Goal: Find specific page/section: Find specific page/section

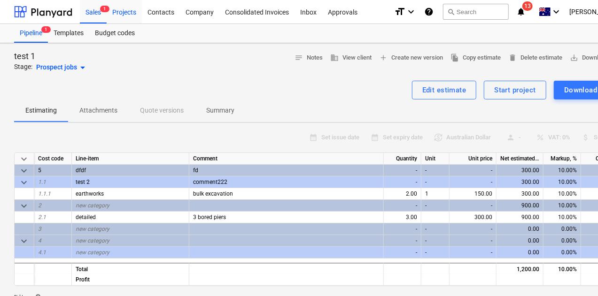
click at [120, 13] on div "Projects" at bounding box center [124, 12] width 35 height 24
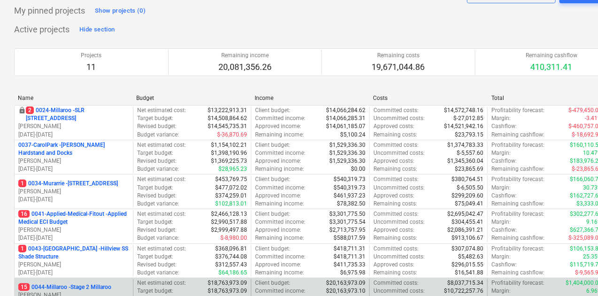
scroll to position [94, 0]
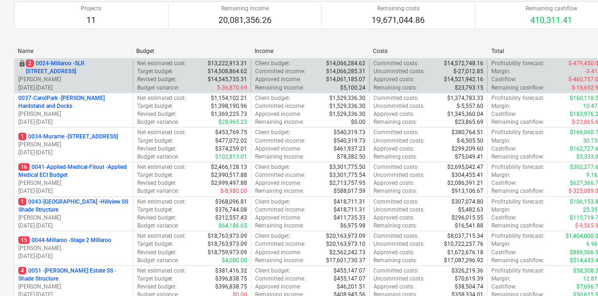
click at [114, 68] on p "2 0024-Millaroo - SLR [STREET_ADDRESS]" at bounding box center [77, 68] width 103 height 16
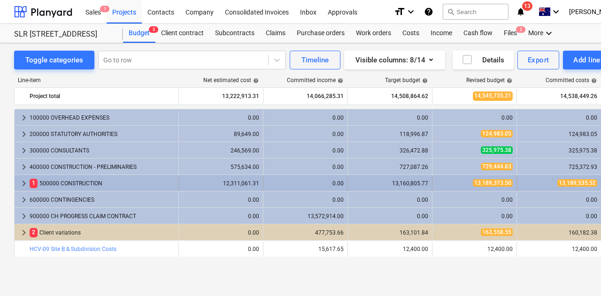
click at [23, 181] on span "keyboard_arrow_right" at bounding box center [23, 183] width 11 height 11
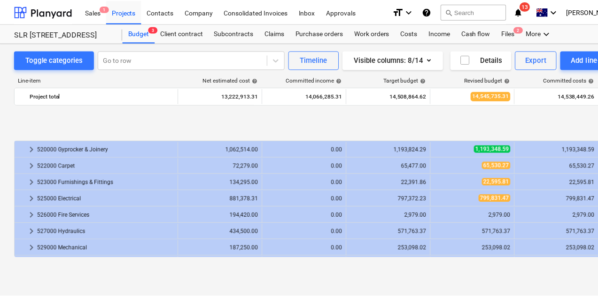
scroll to position [329, 0]
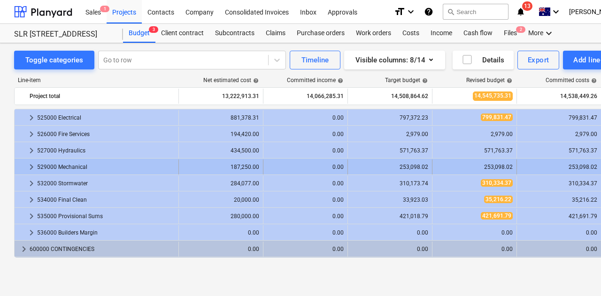
click at [31, 165] on span "keyboard_arrow_right" at bounding box center [31, 167] width 11 height 11
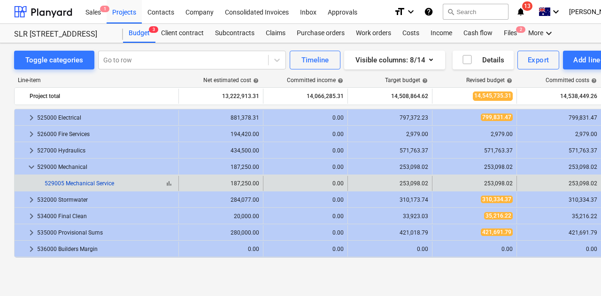
click at [99, 181] on link "529005 Mechanical Service" at bounding box center [80, 183] width 70 height 7
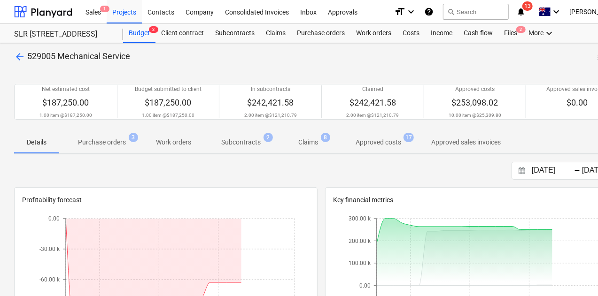
click at [107, 146] on p "Purchase orders" at bounding box center [102, 143] width 48 height 10
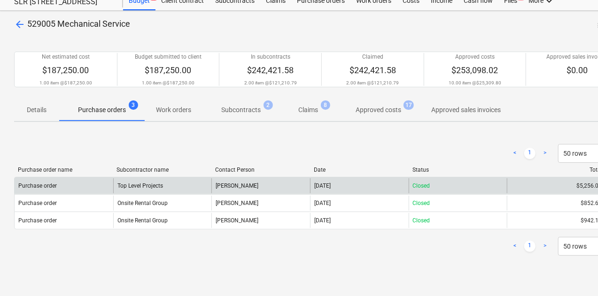
scroll to position [47, 0]
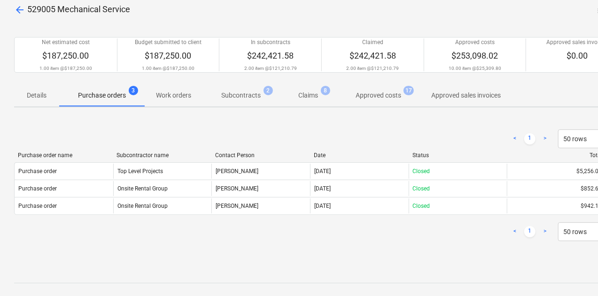
click at [372, 93] on p "Approved costs" at bounding box center [379, 96] width 46 height 10
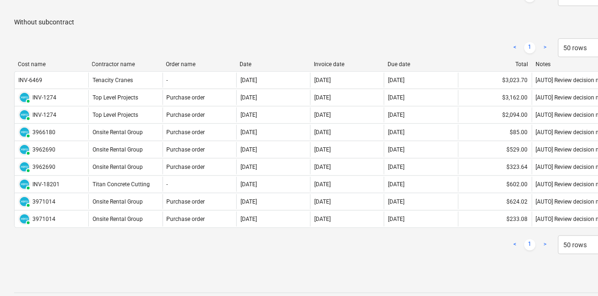
scroll to position [329, 0]
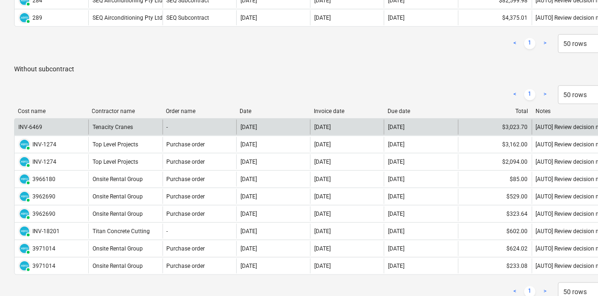
click at [265, 120] on div "[DATE]" at bounding box center [273, 127] width 74 height 15
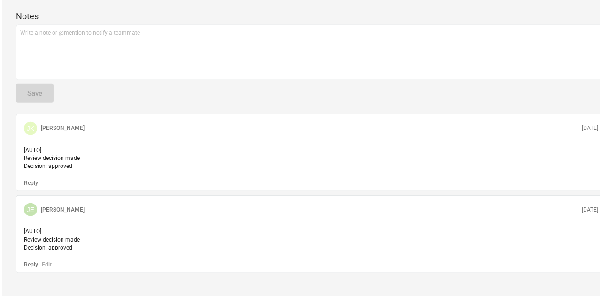
scroll to position [141, 0]
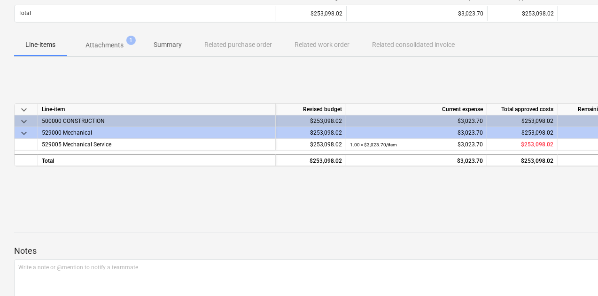
click at [109, 44] on p "Attachments" at bounding box center [104, 45] width 38 height 10
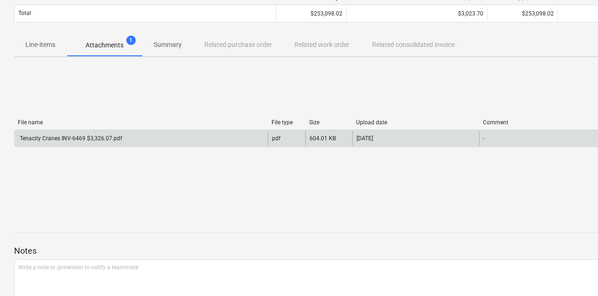
click at [74, 130] on div "Tenacity Cranes INV-6469 $3,326.07.pdf pdf 604.01 KB [DATE] -" at bounding box center [321, 139] width 614 height 18
click at [81, 139] on div "Tenacity Cranes INV-6469 $3,326.07.pdf" at bounding box center [70, 138] width 104 height 7
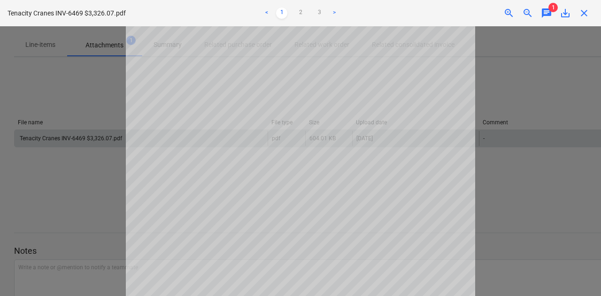
scroll to position [94, 0]
click at [551, 9] on span "1" at bounding box center [553, 7] width 9 height 9
click at [546, 15] on span "chat" at bounding box center [546, 13] width 11 height 11
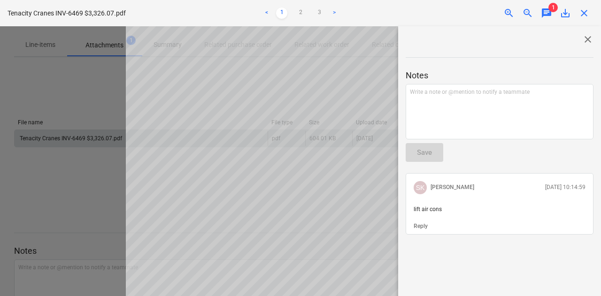
click at [546, 15] on span "chat" at bounding box center [546, 13] width 11 height 11
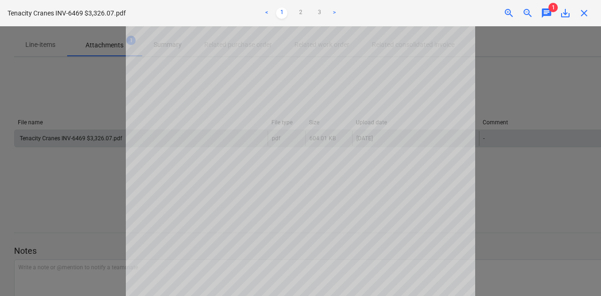
scroll to position [225, 0]
click at [303, 16] on link "2" at bounding box center [300, 13] width 11 height 11
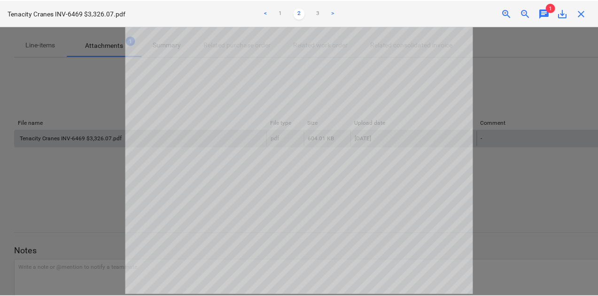
scroll to position [0, 0]
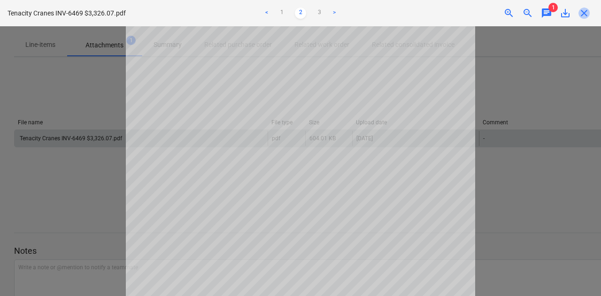
click at [588, 15] on span "close" at bounding box center [584, 13] width 11 height 11
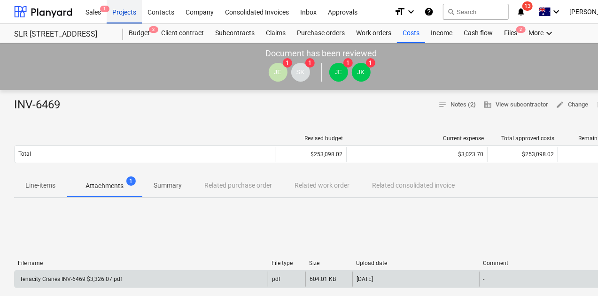
click at [123, 9] on div "Projects" at bounding box center [124, 12] width 35 height 24
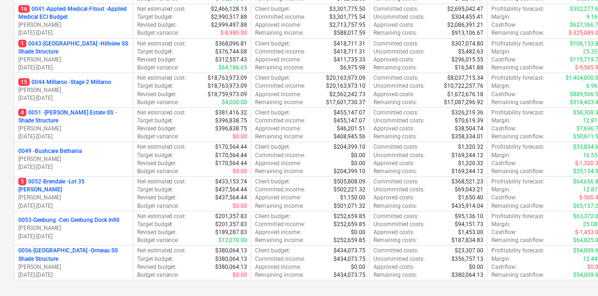
scroll to position [252, 0]
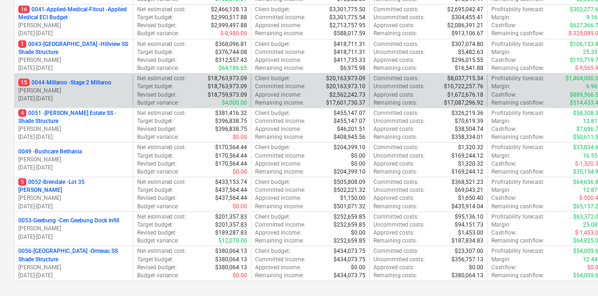
click at [97, 85] on p "15 0044-Millaroo - Stage 2 Millaroo" at bounding box center [64, 83] width 93 height 8
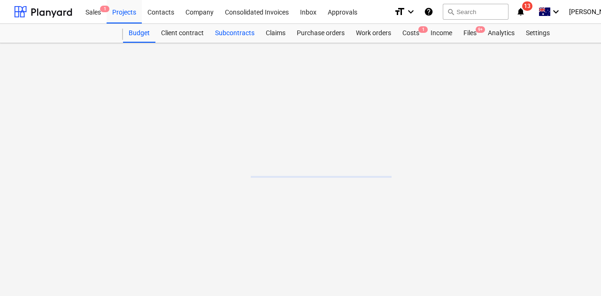
click at [241, 33] on div "Subcontracts" at bounding box center [234, 33] width 51 height 19
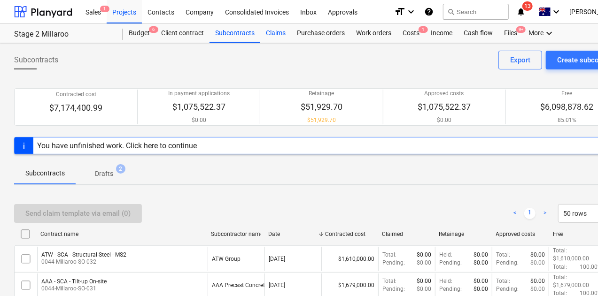
click at [276, 32] on div "Claims" at bounding box center [275, 33] width 31 height 19
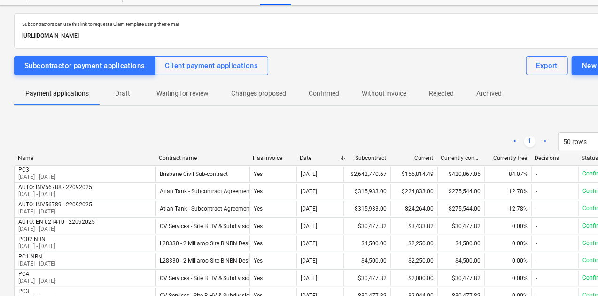
scroll to position [40, 0]
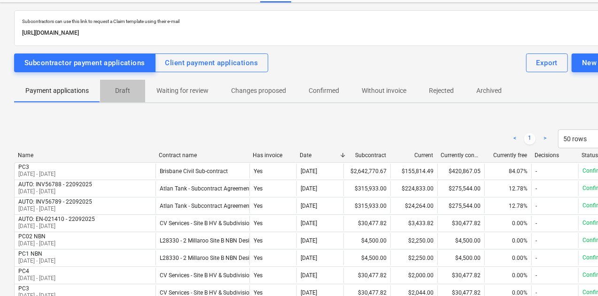
click at [127, 91] on p "Draft" at bounding box center [122, 91] width 23 height 10
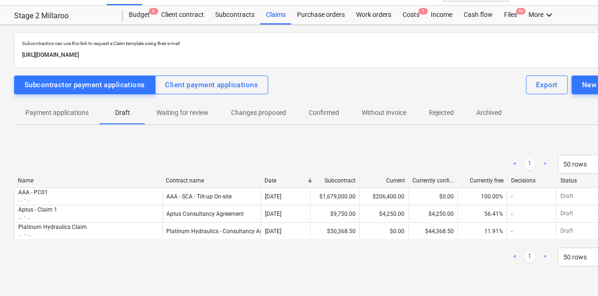
scroll to position [17, 0]
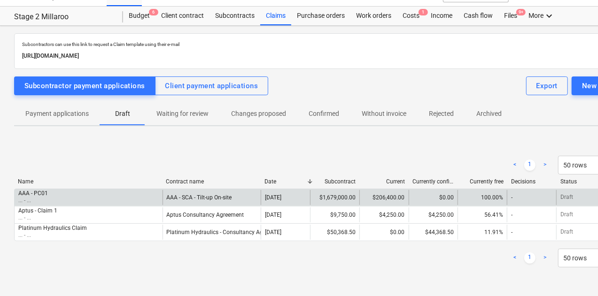
click at [47, 194] on div "AAA - PC01" at bounding box center [33, 193] width 30 height 7
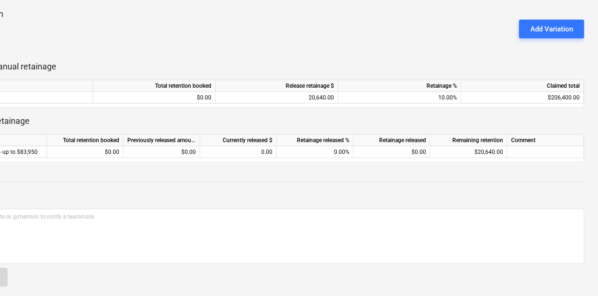
scroll to position [262, 44]
